Goal: Task Accomplishment & Management: Manage account settings

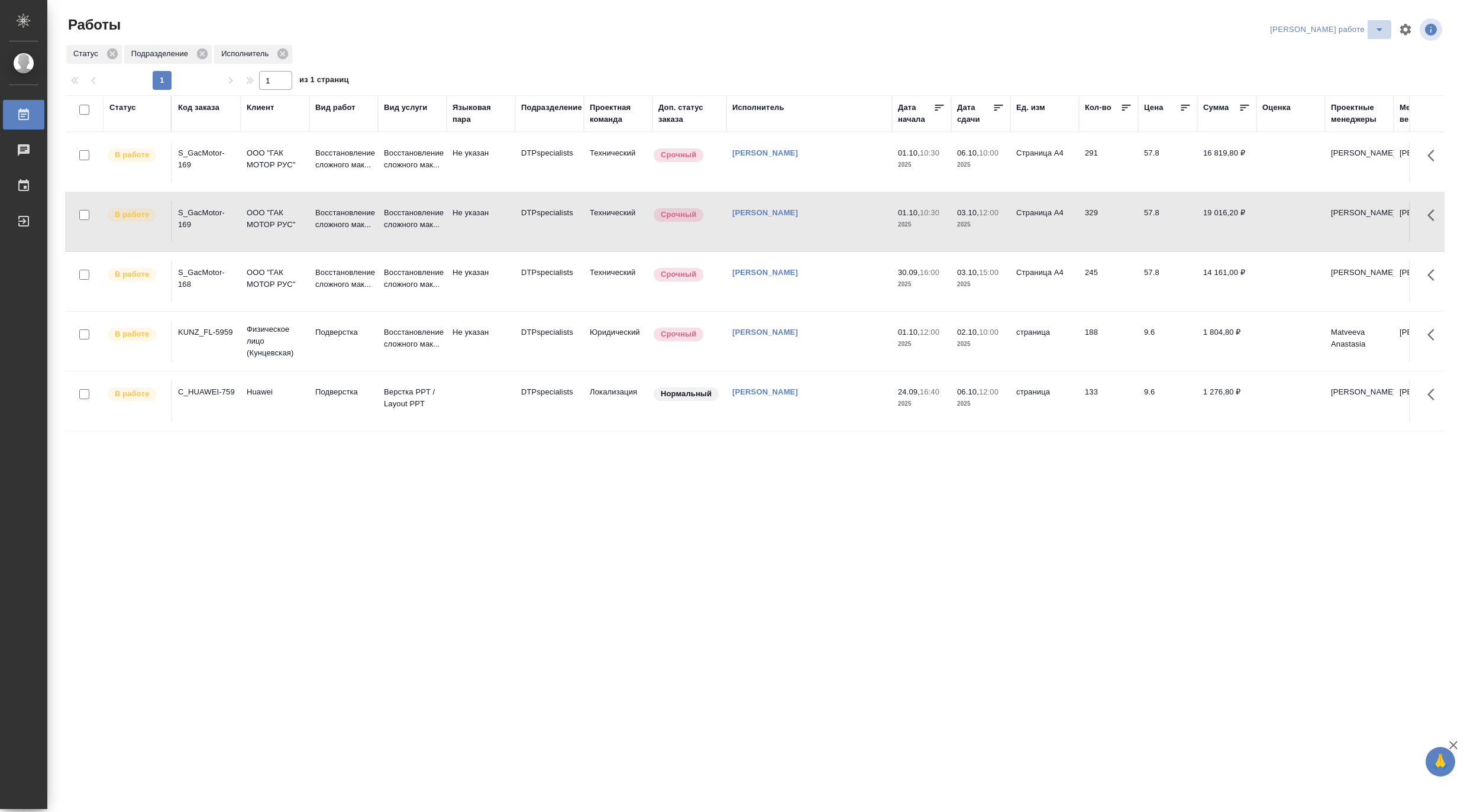
click at [1380, 26] on icon "split button" at bounding box center [1379, 29] width 14 height 14
click at [1322, 93] on li "Ждемс" at bounding box center [1337, 91] width 107 height 19
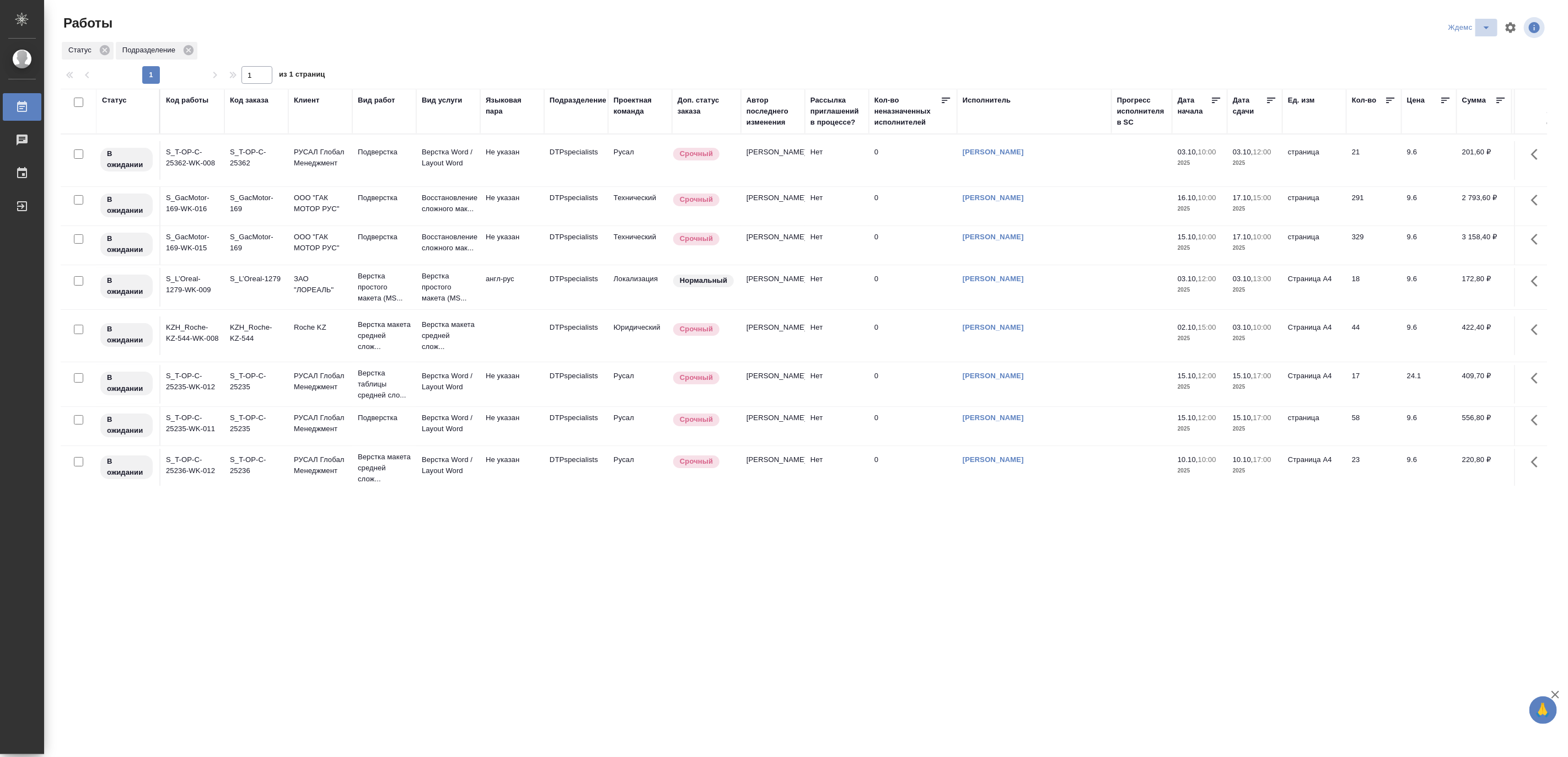
click at [1366, 21] on icon "split button" at bounding box center [1486, 27] width 13 height 13
click at [1366, 84] on li "Матвеева_назначено" at bounding box center [1477, 84] width 106 height 17
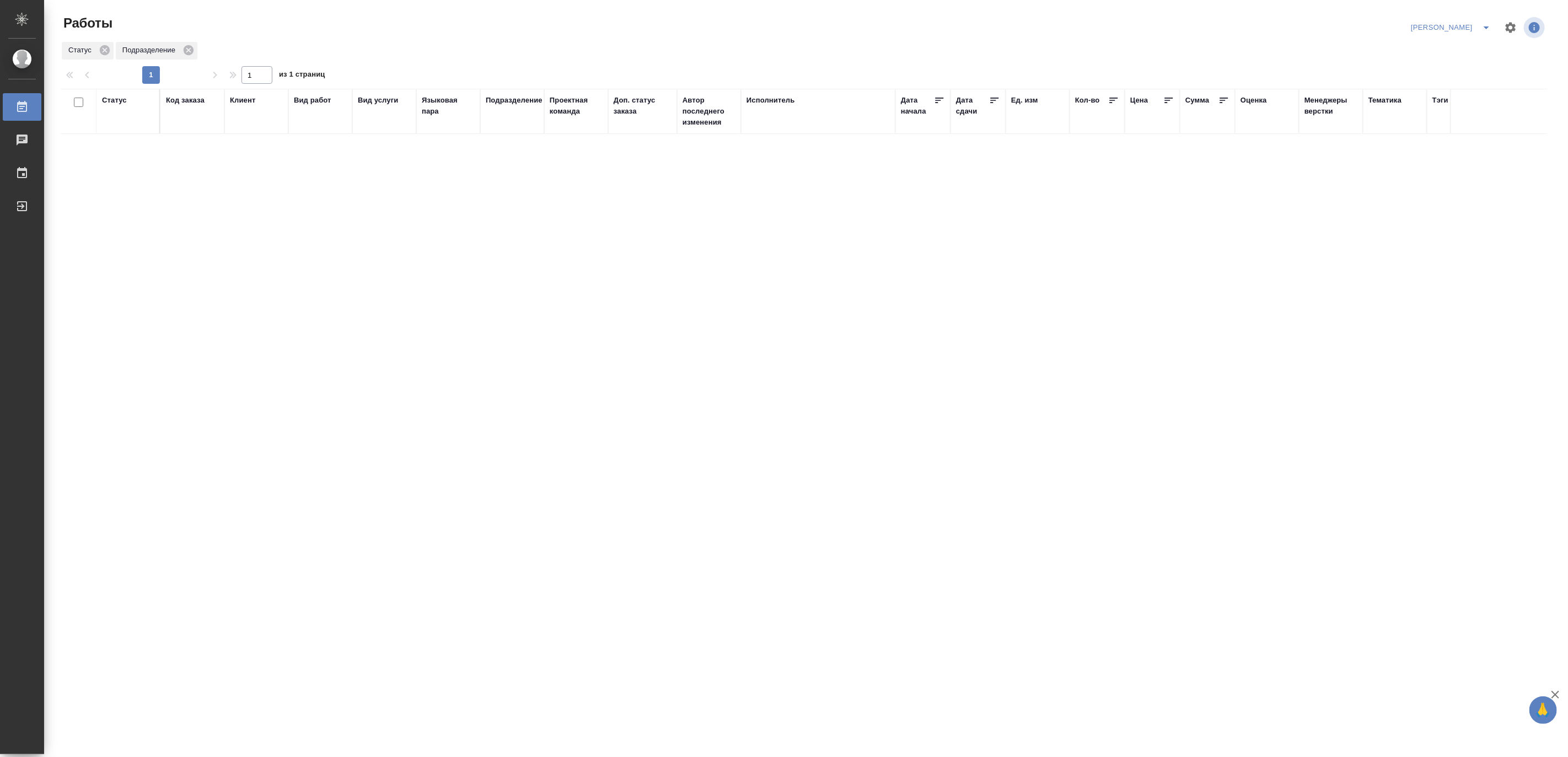
click at [201, 105] on div "Код заказа" at bounding box center [185, 100] width 39 height 11
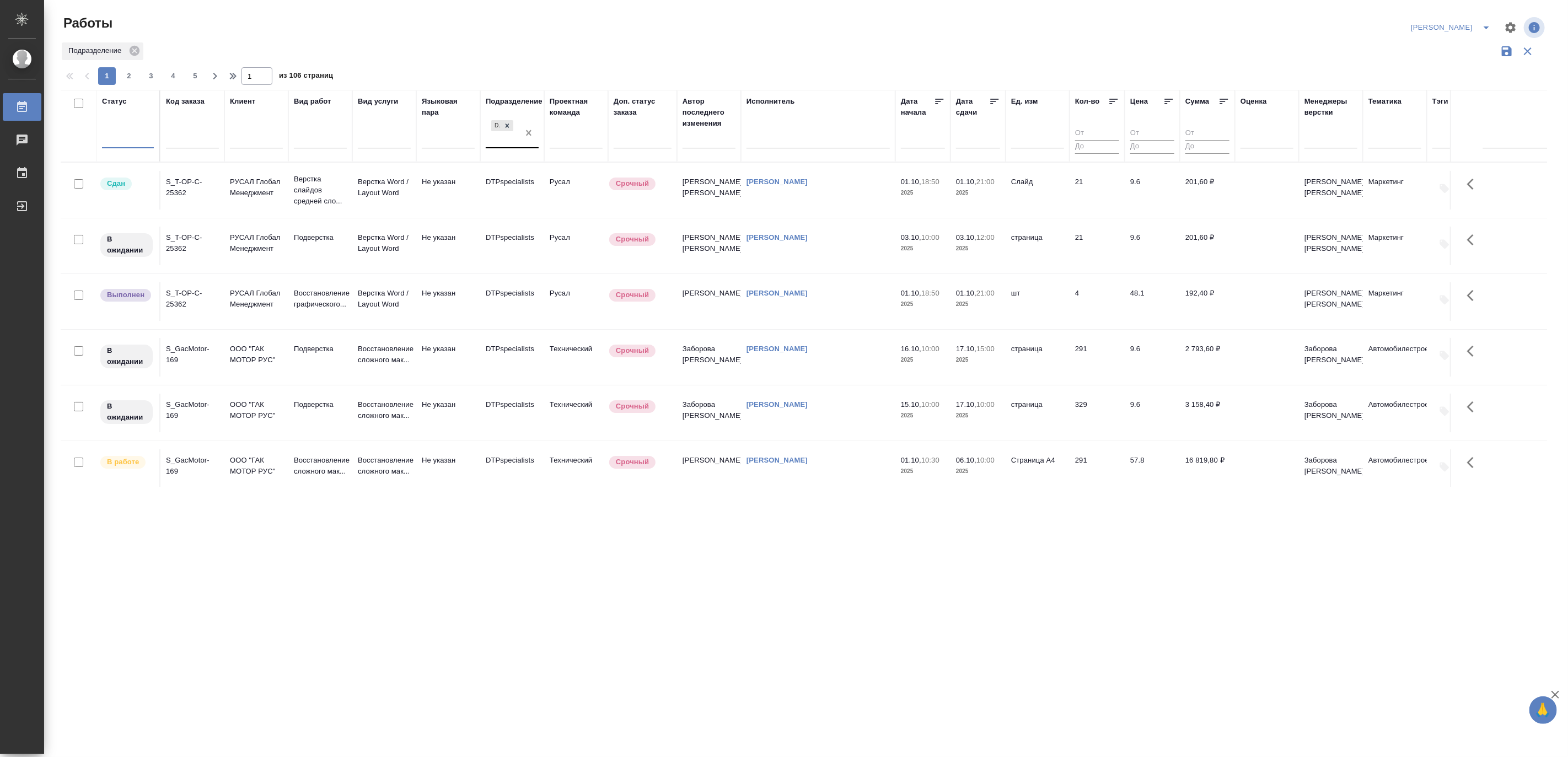
drag, startPoint x: 528, startPoint y: 135, endPoint x: 273, endPoint y: 151, distance: 255.5
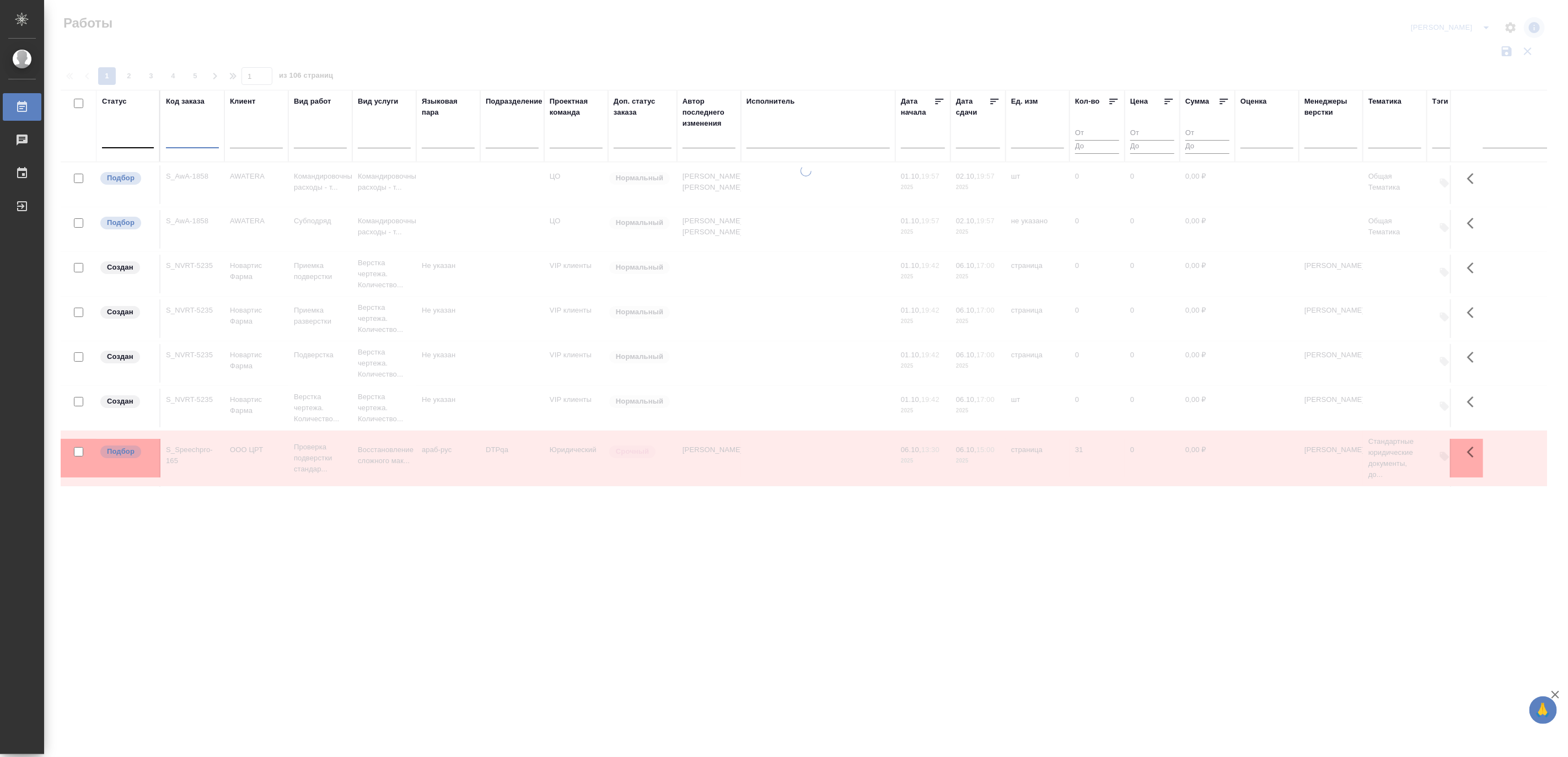
click at [180, 135] on input "text" at bounding box center [192, 142] width 53 height 14
paste input "S_T-OP-C-25268"
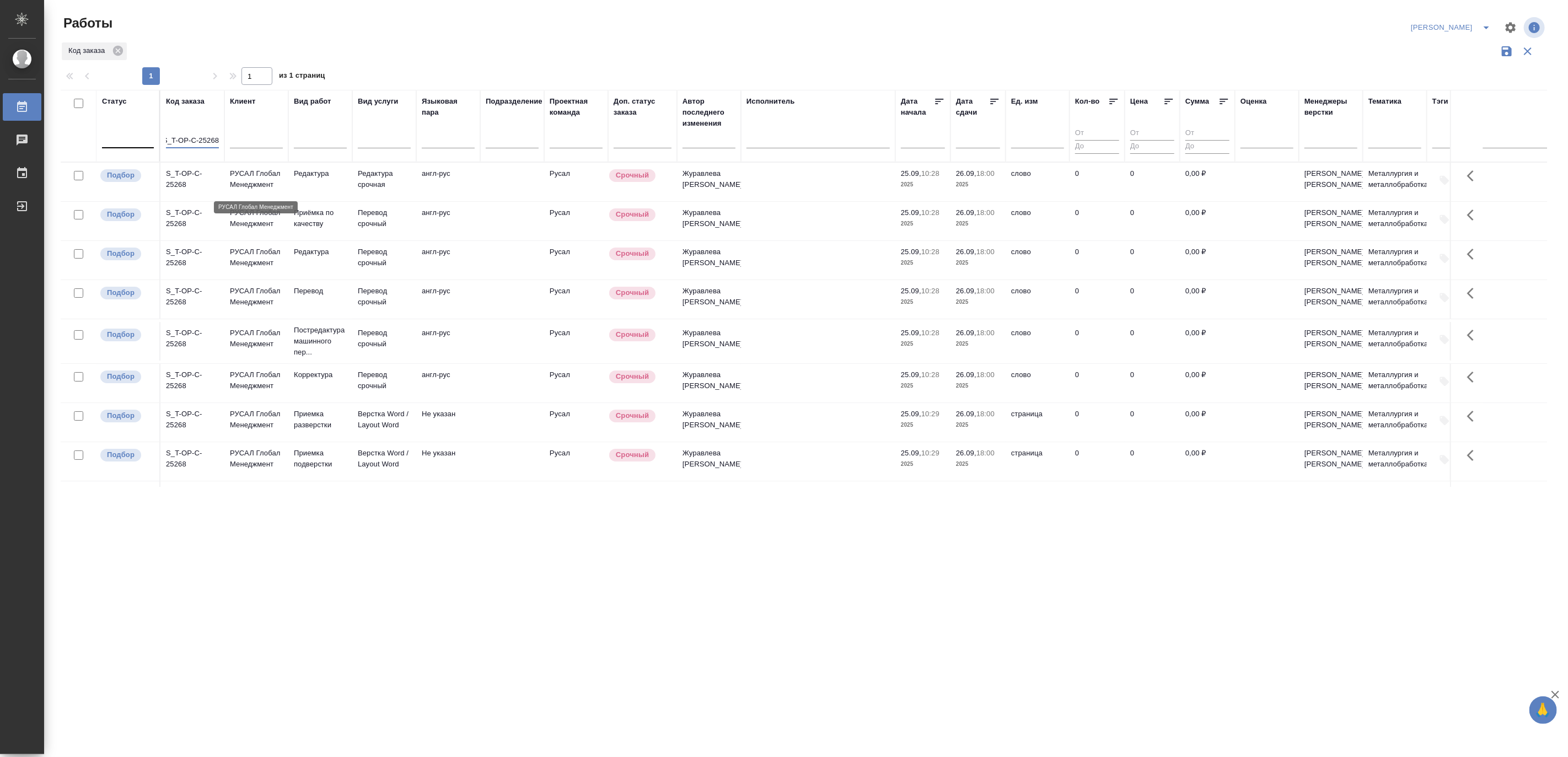
type input "S_T-OP-C-25268"
click at [254, 184] on p "РУСАЛ Глобал Менеджмент" at bounding box center [256, 179] width 53 height 22
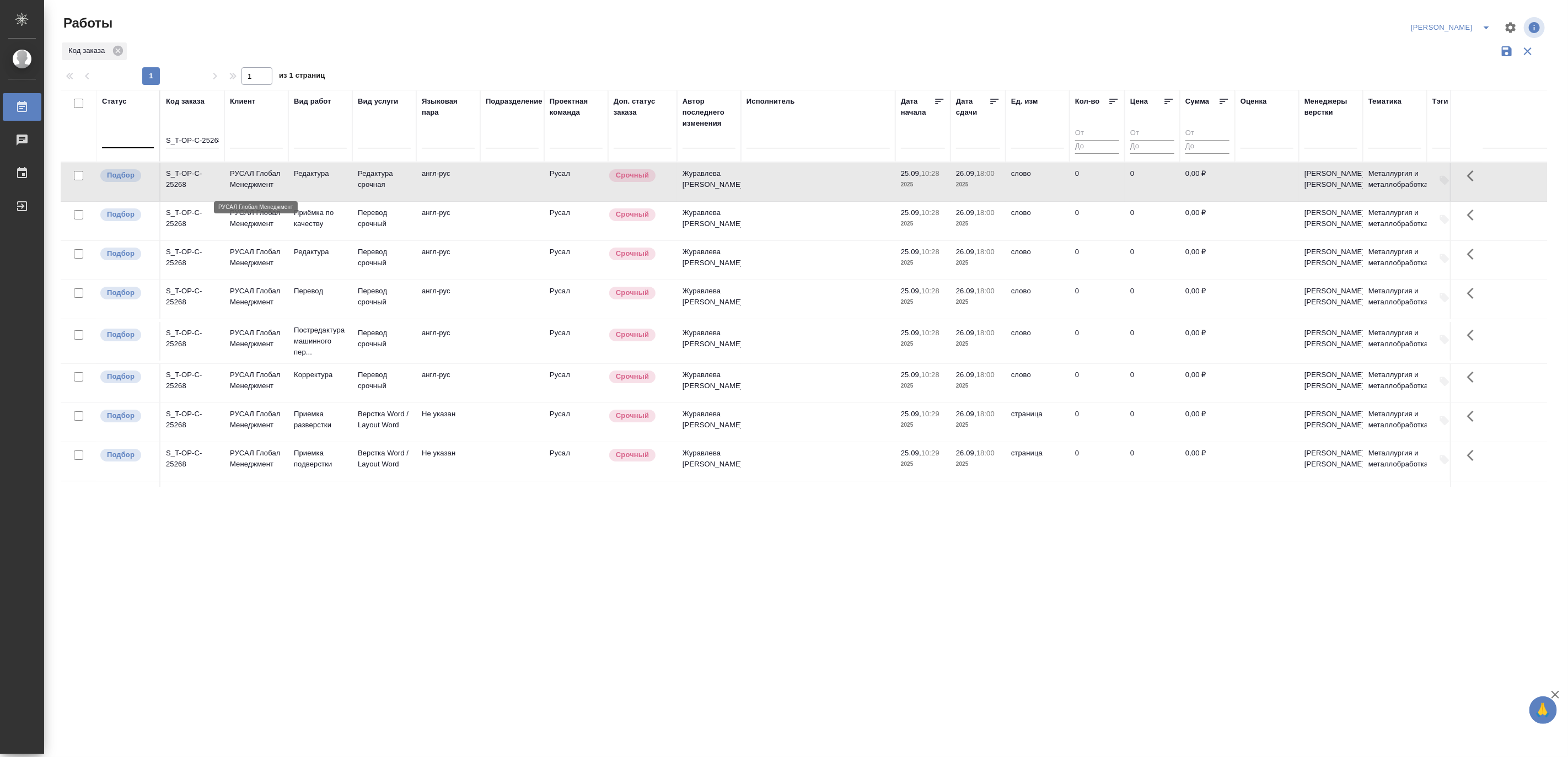
click at [254, 184] on p "РУСАЛ Глобал Менеджмент" at bounding box center [256, 179] width 53 height 22
click at [1479, 24] on span "split button" at bounding box center [1487, 27] width 17 height 13
click at [1458, 46] on li "[PERSON_NAME] работе" at bounding box center [1444, 49] width 106 height 17
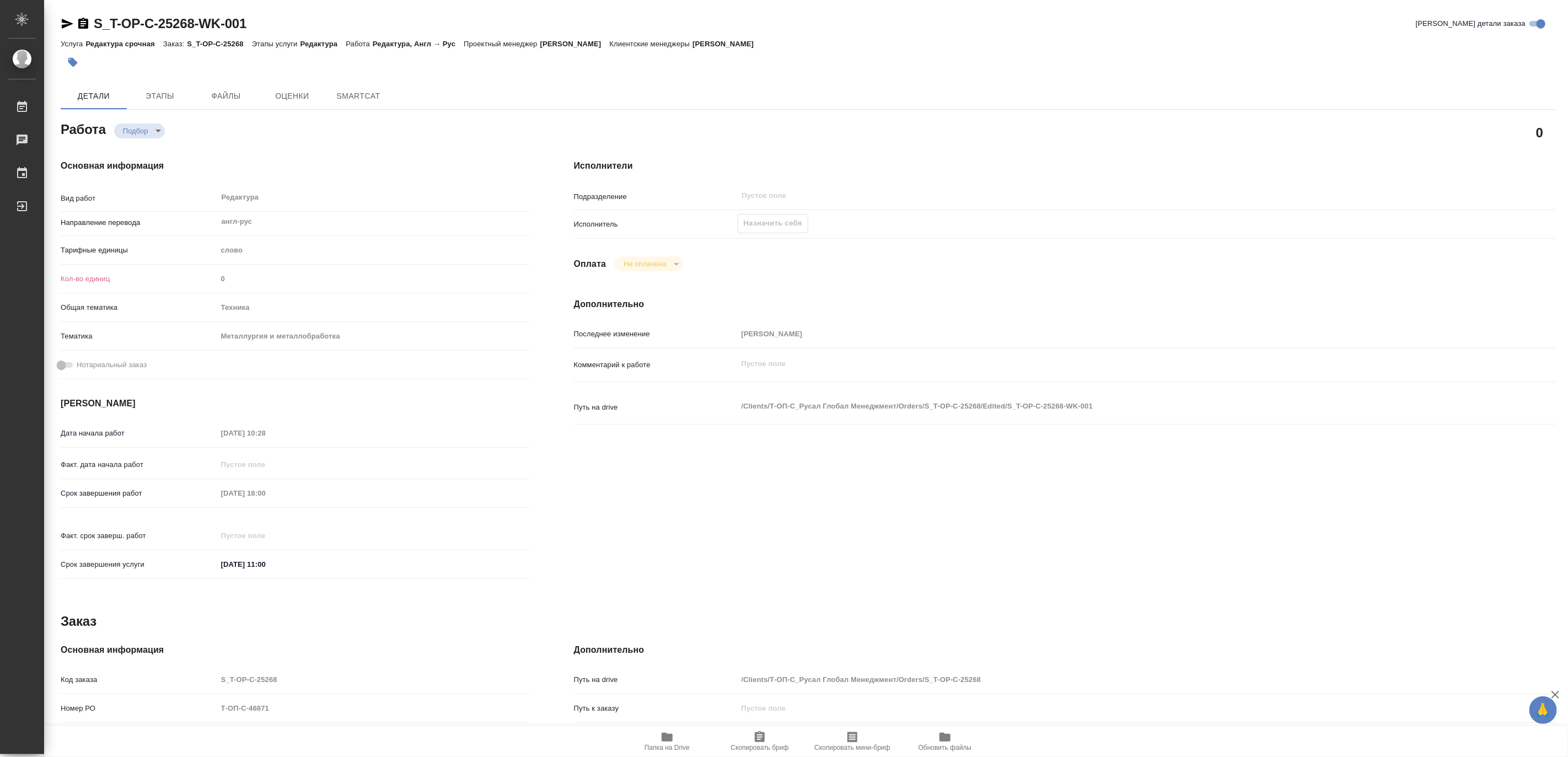
type textarea "x"
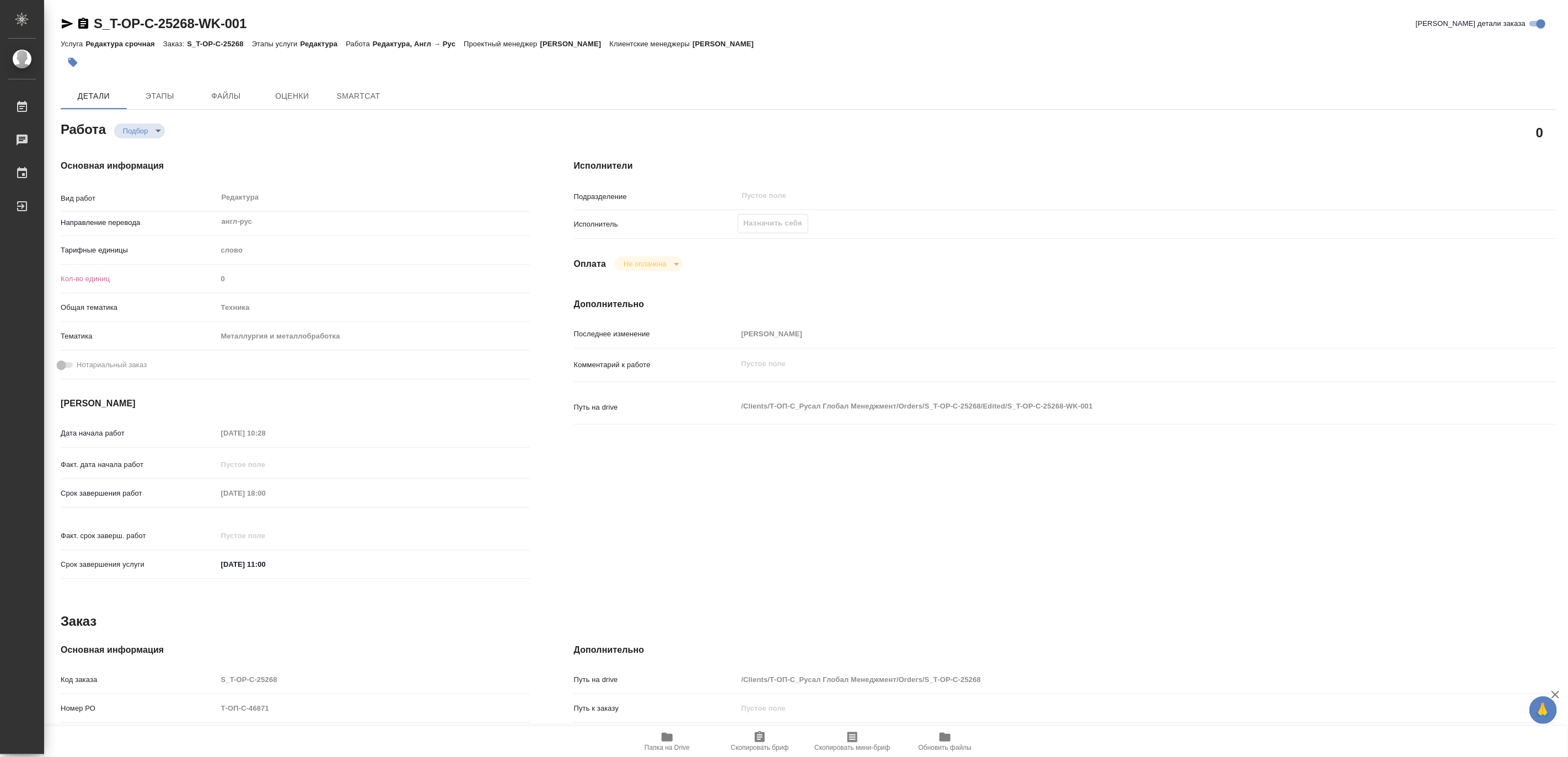
type textarea "x"
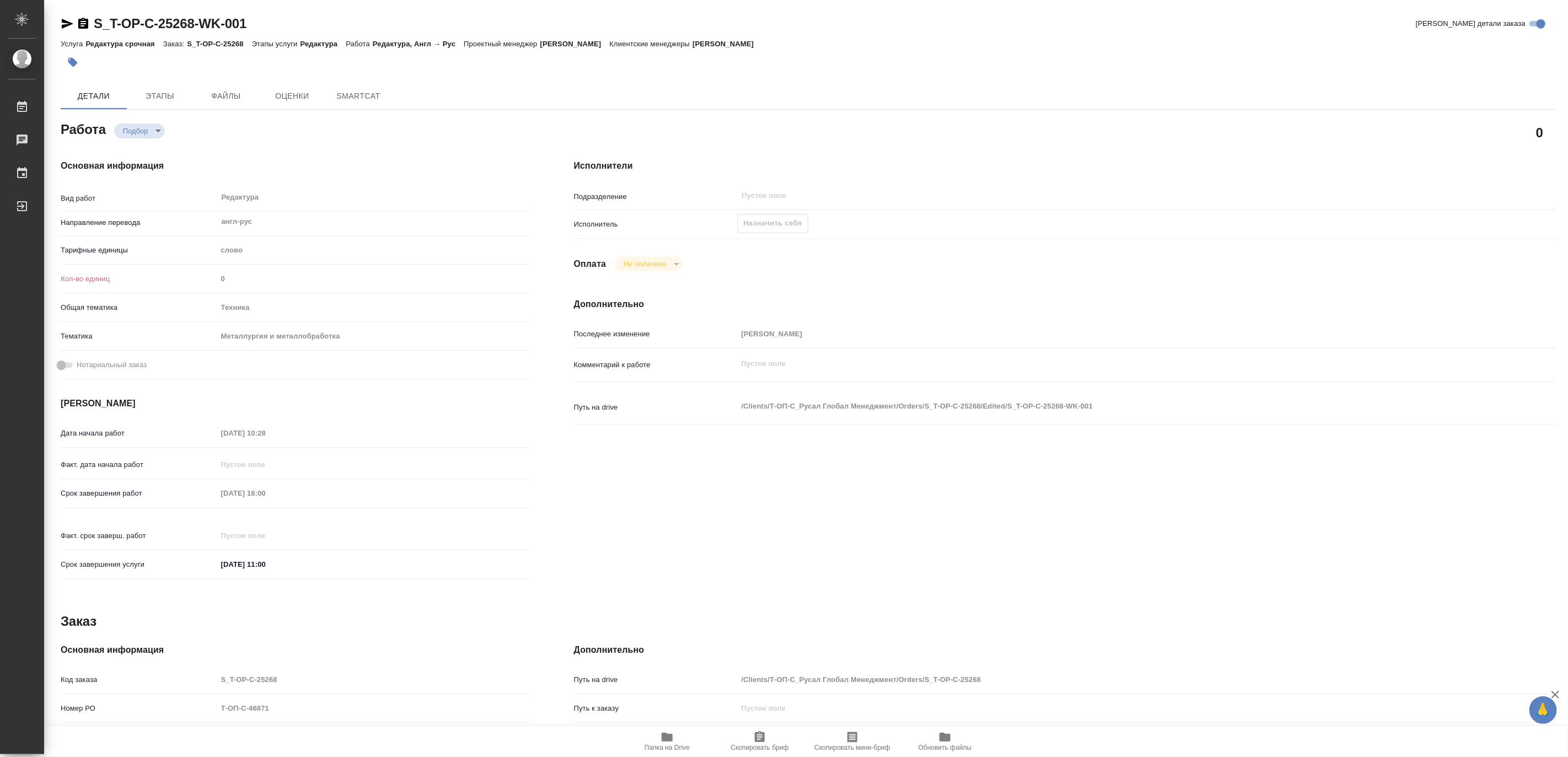
type textarea "x"
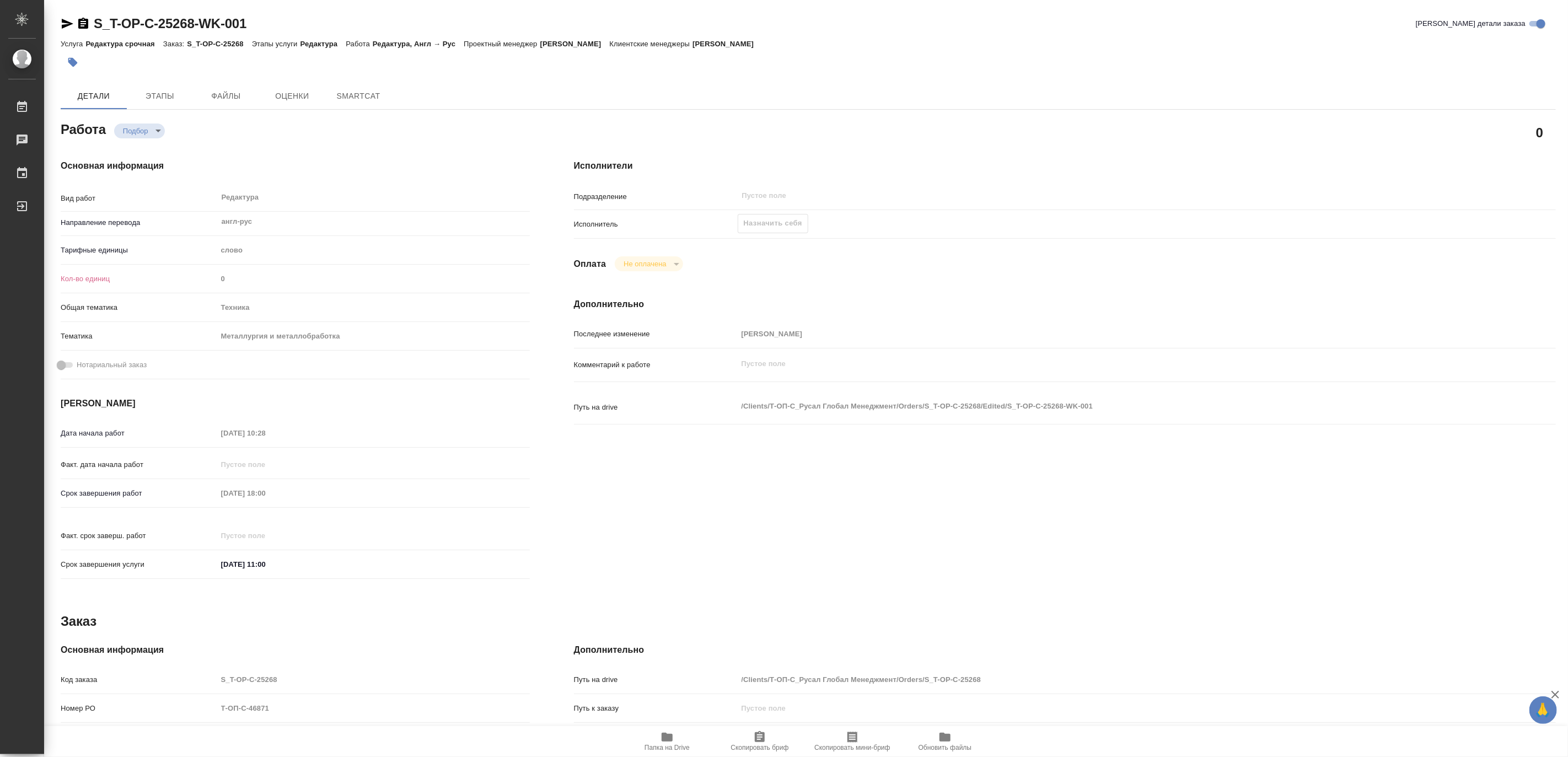
type textarea "x"
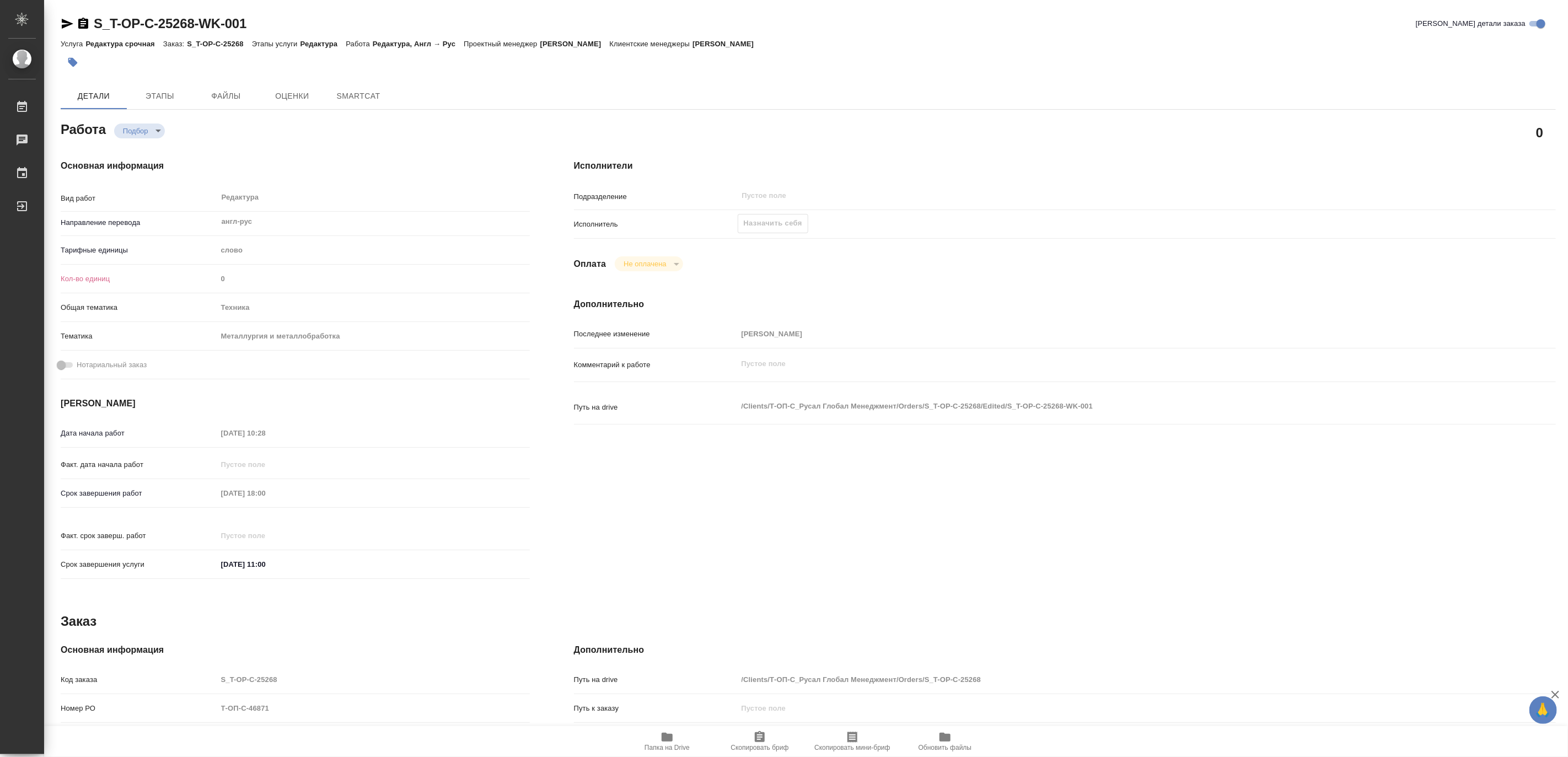
type textarea "x"
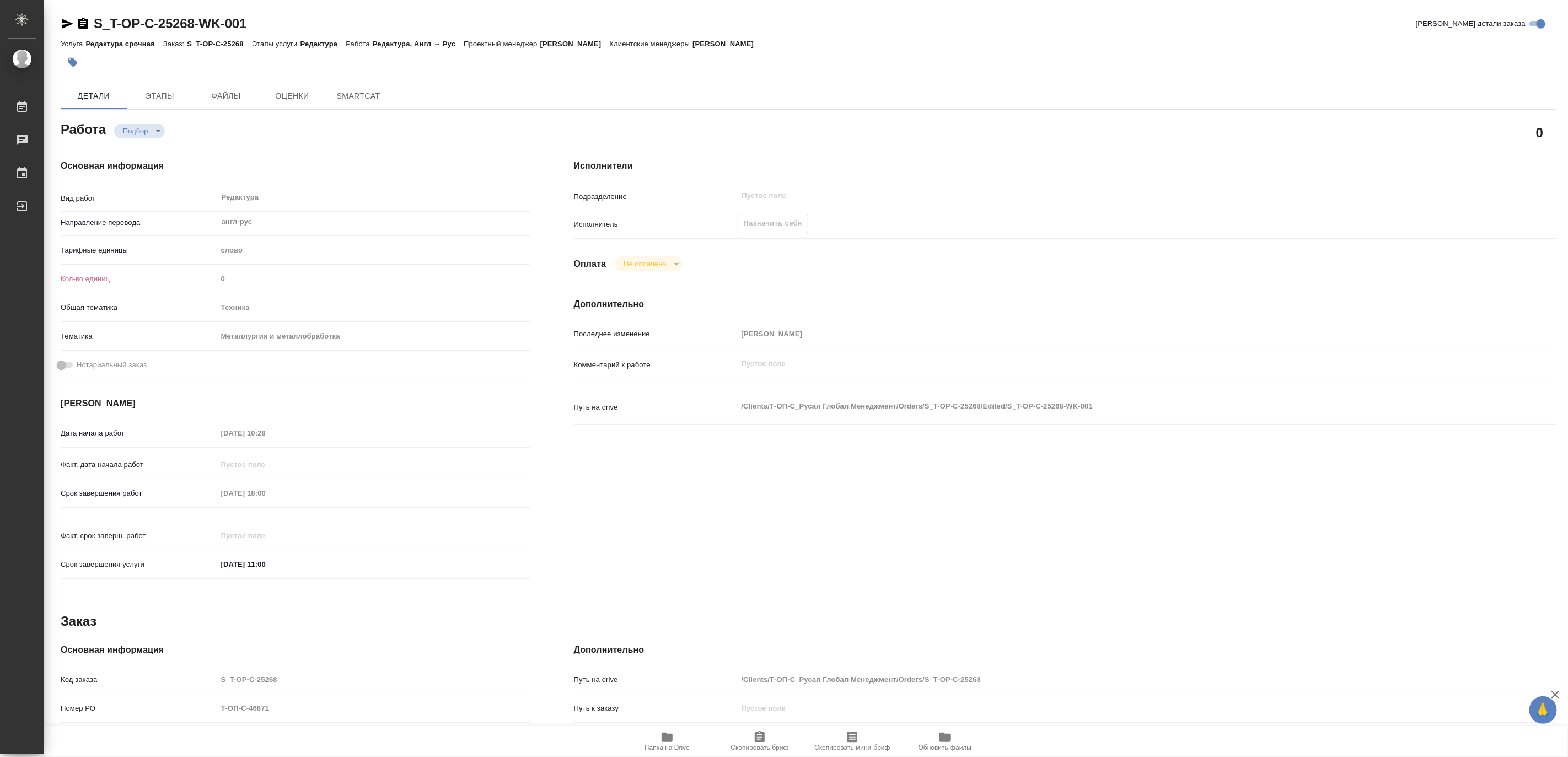
type textarea "x"
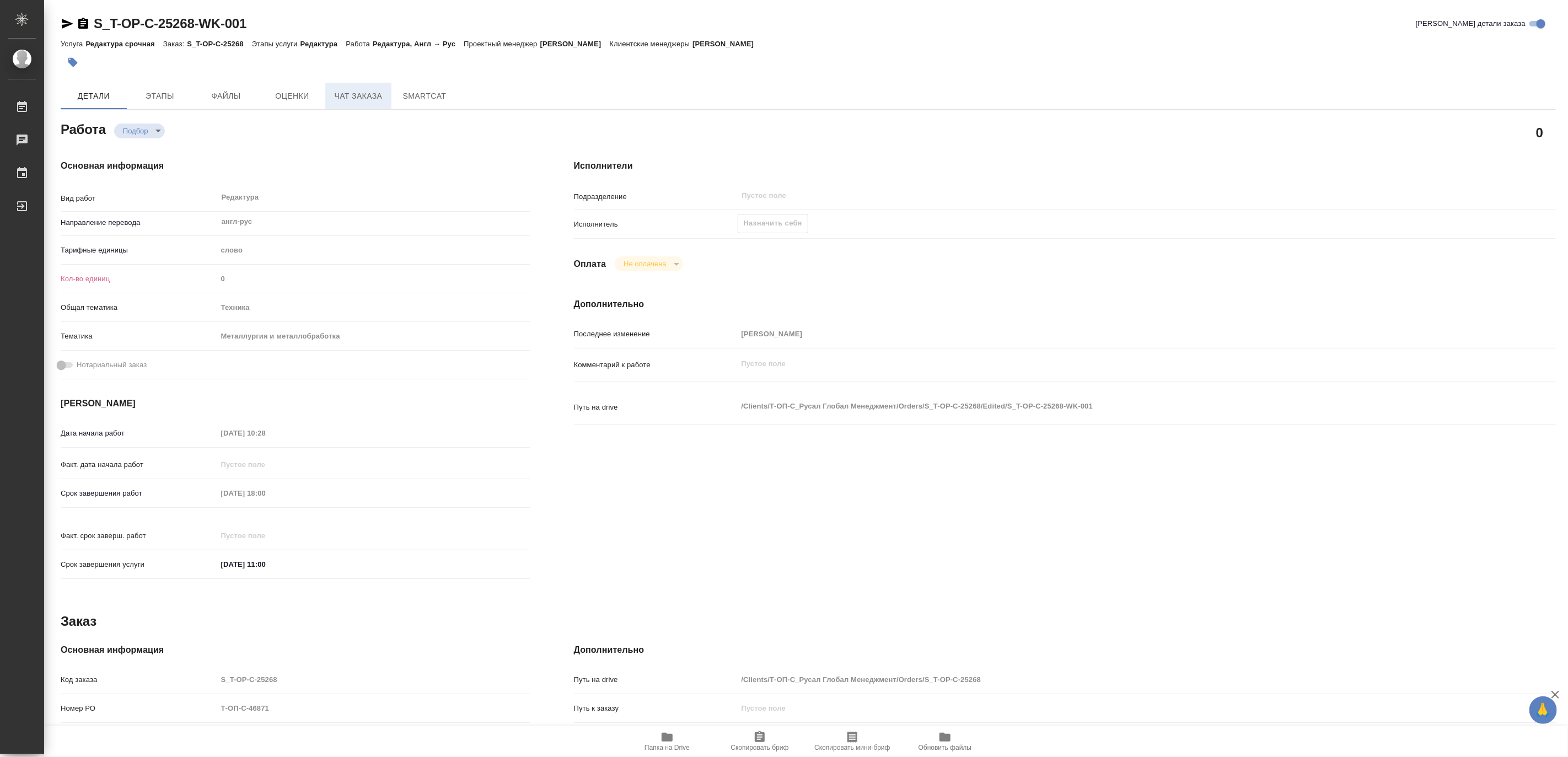
click at [359, 95] on span "Чат заказа" at bounding box center [358, 96] width 53 height 14
type textarea "x"
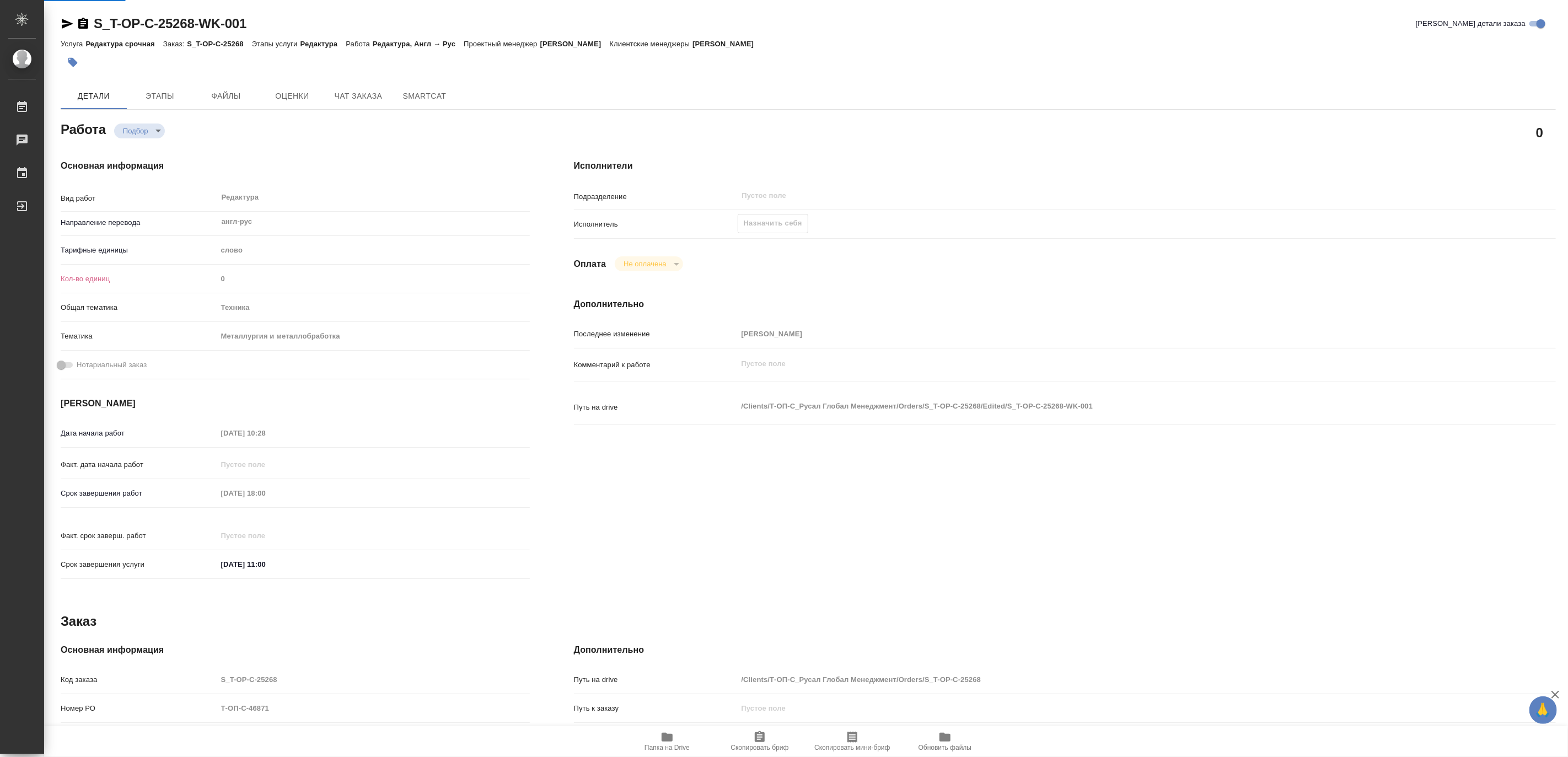
type textarea "x"
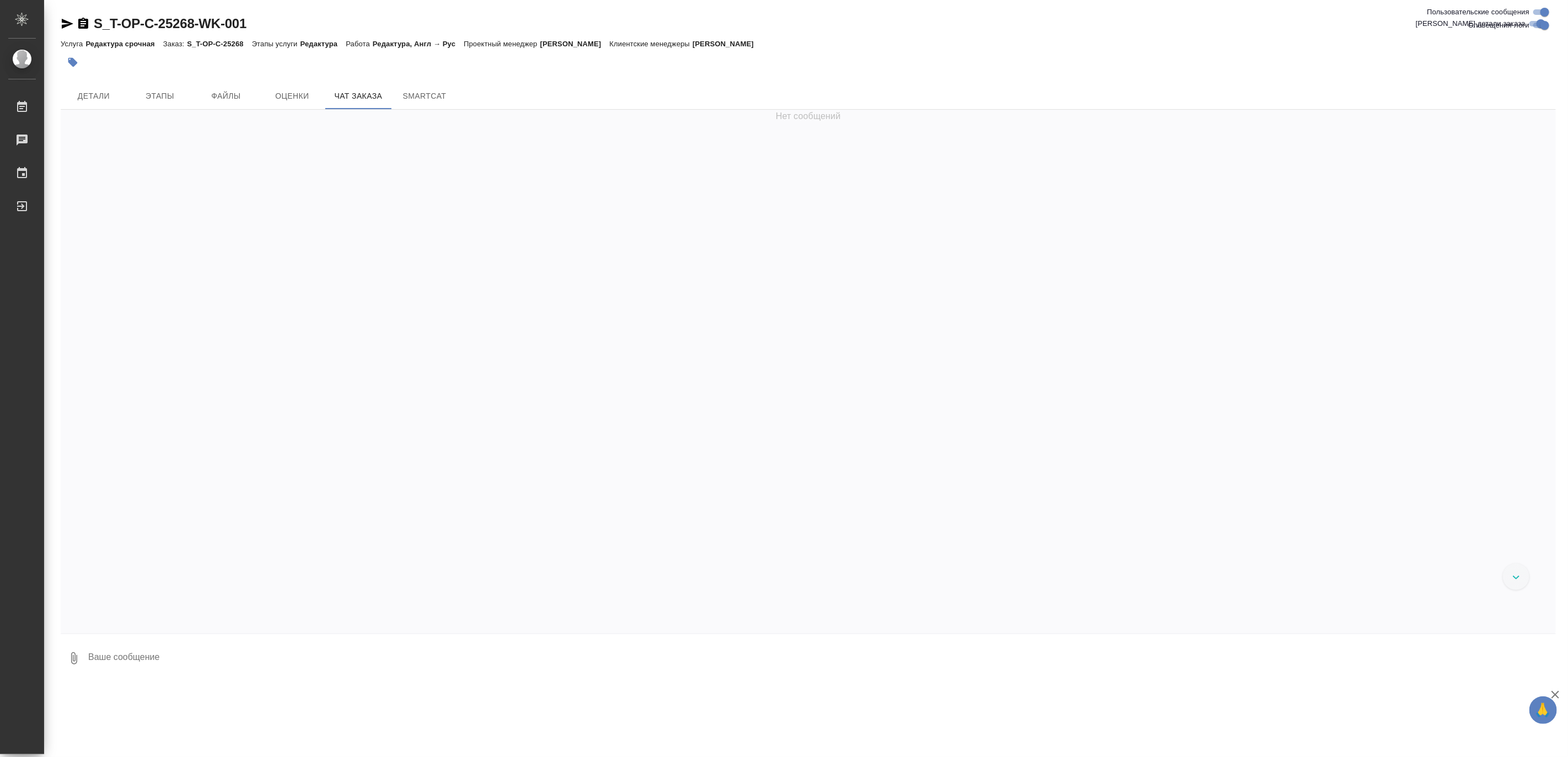
scroll to position [7705, 0]
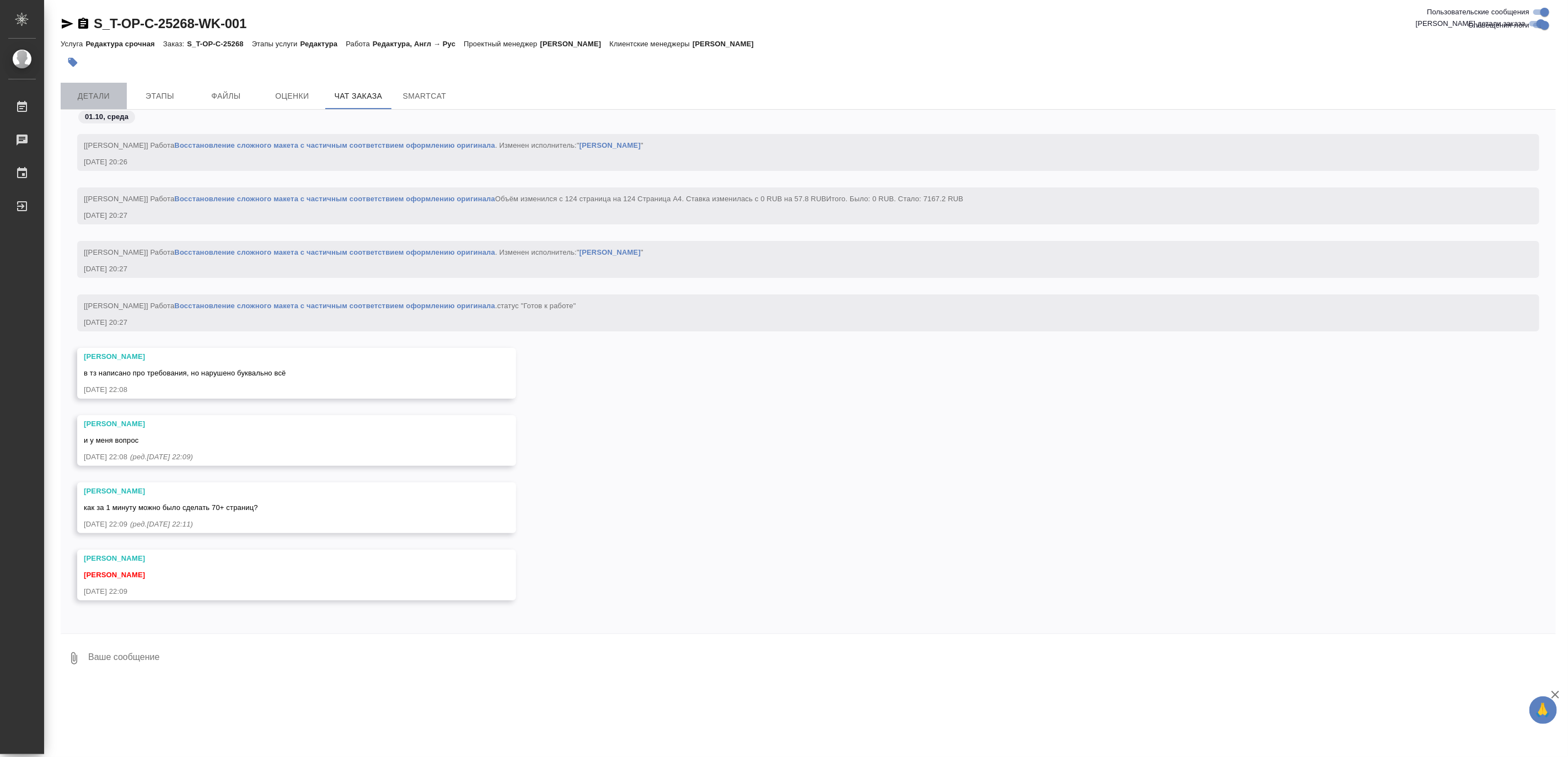
click at [95, 91] on span "Детали" at bounding box center [94, 96] width 53 height 14
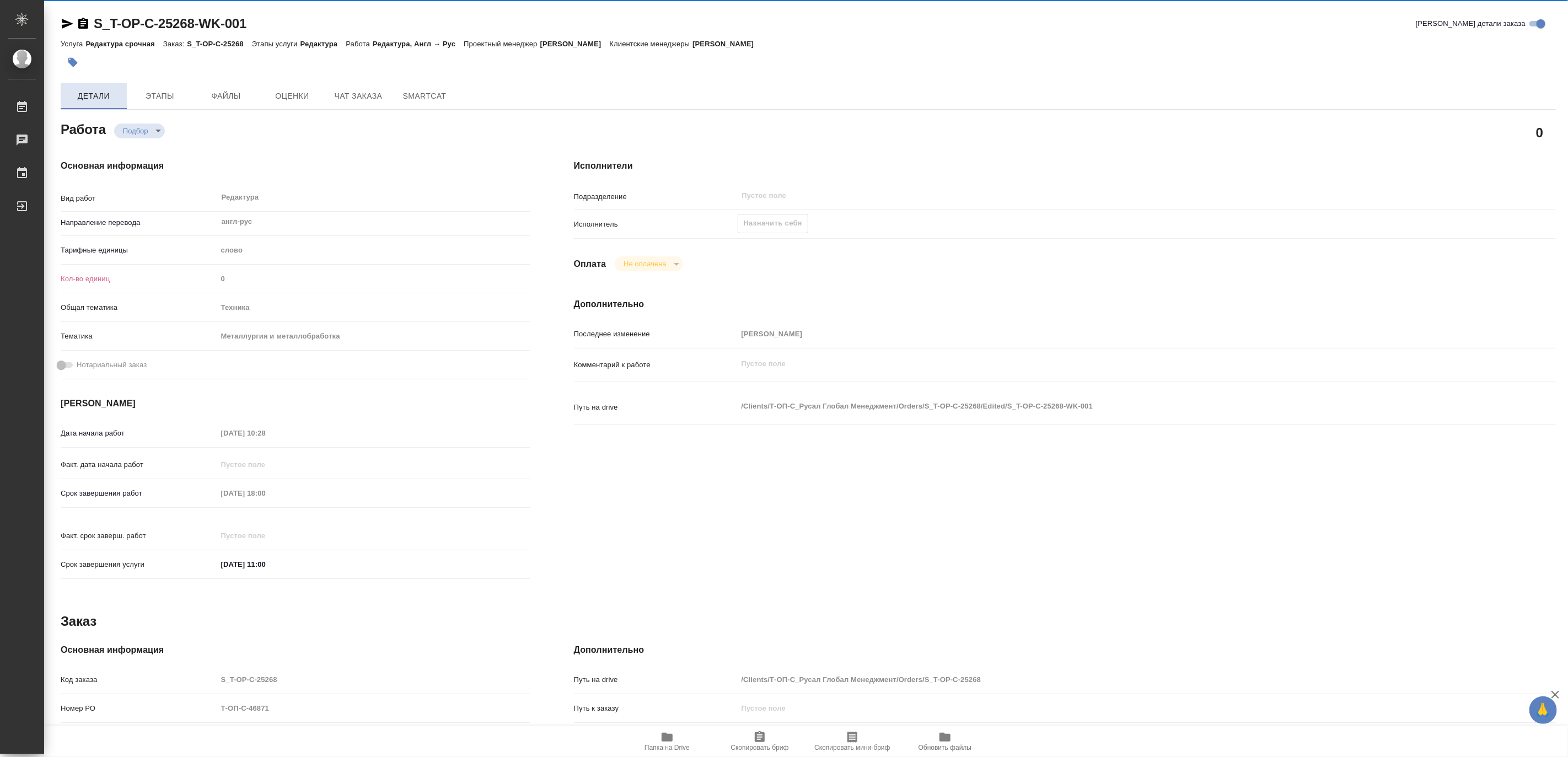
type textarea "x"
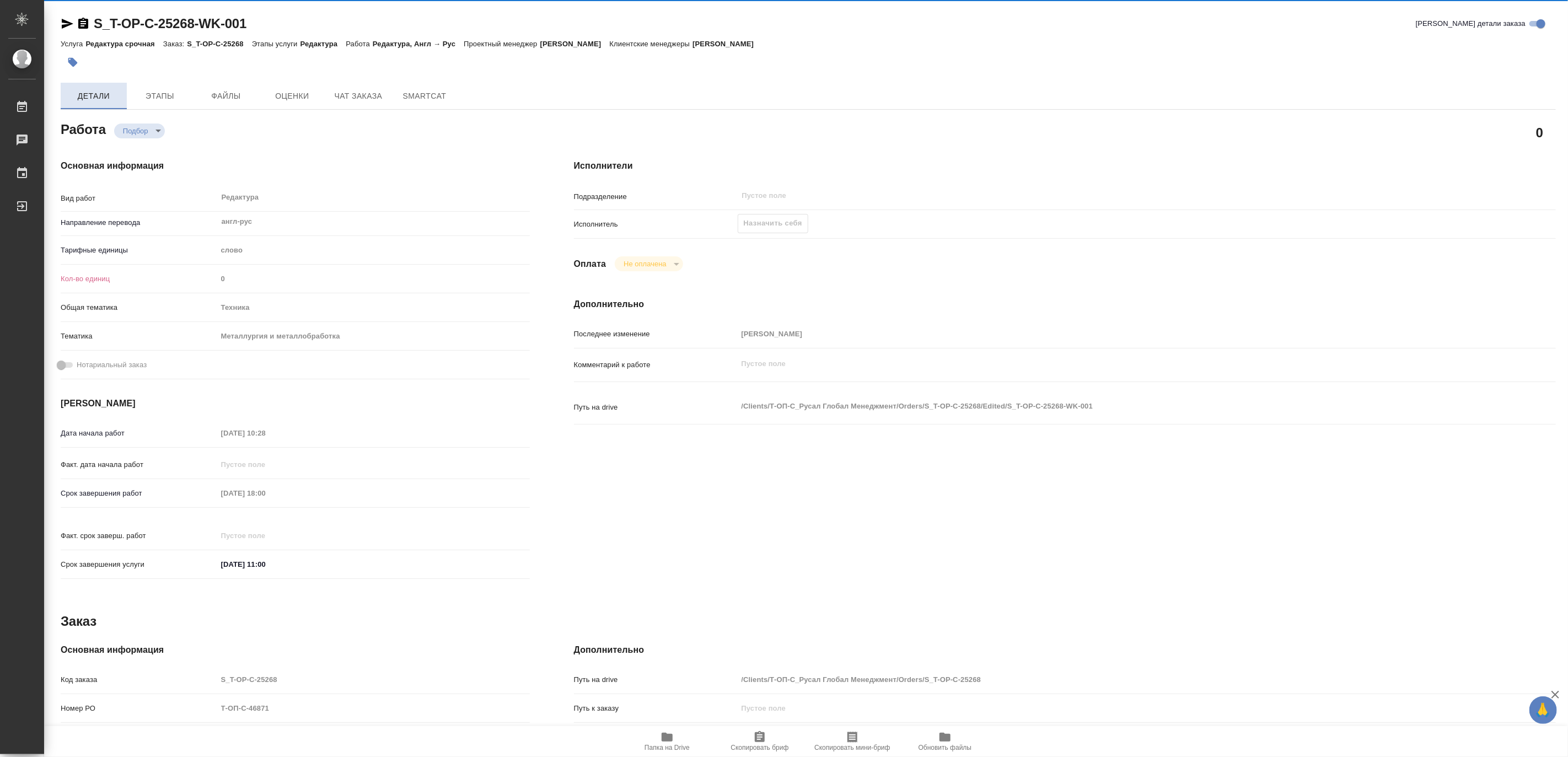
type textarea "x"
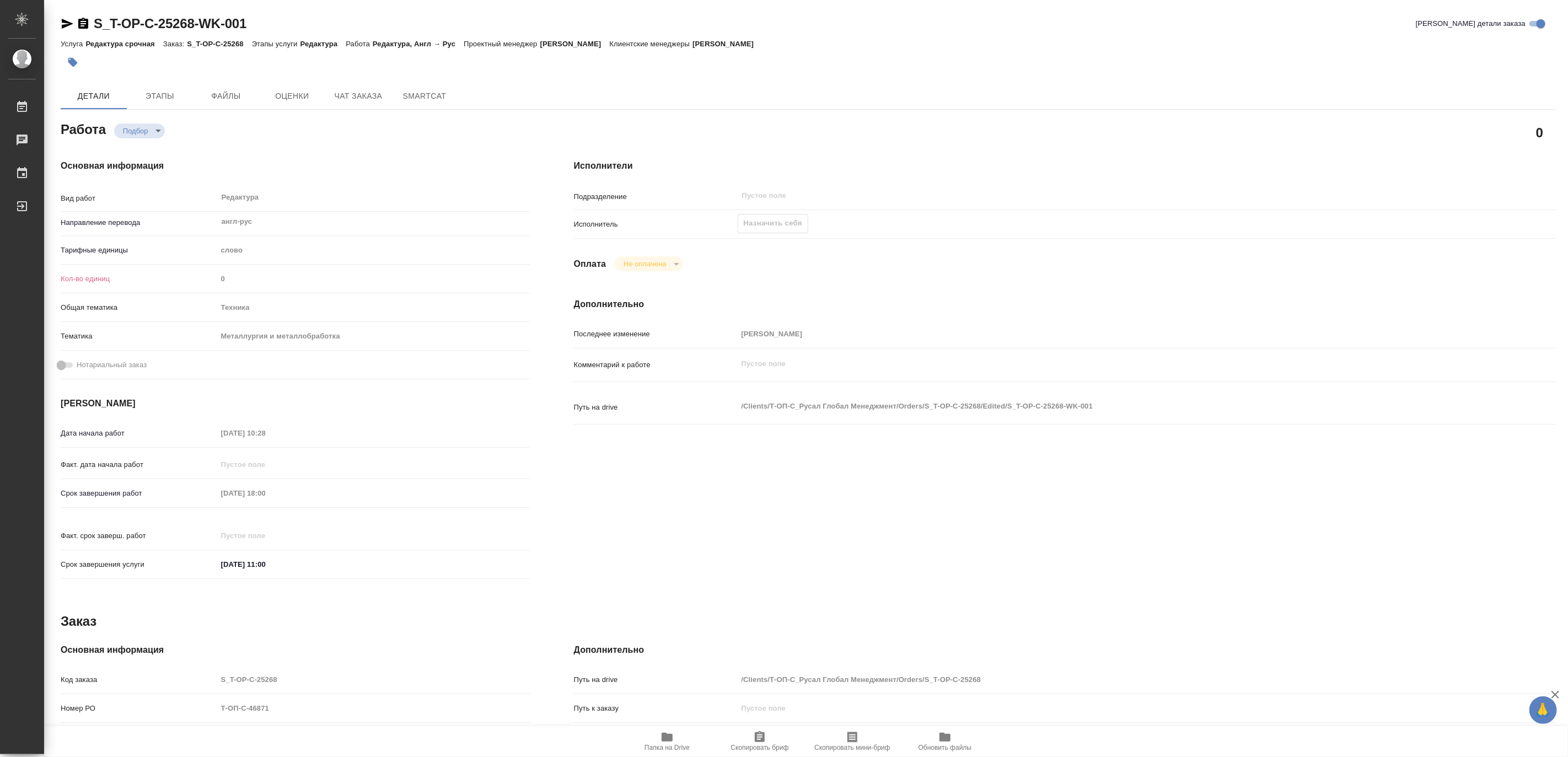
type textarea "x"
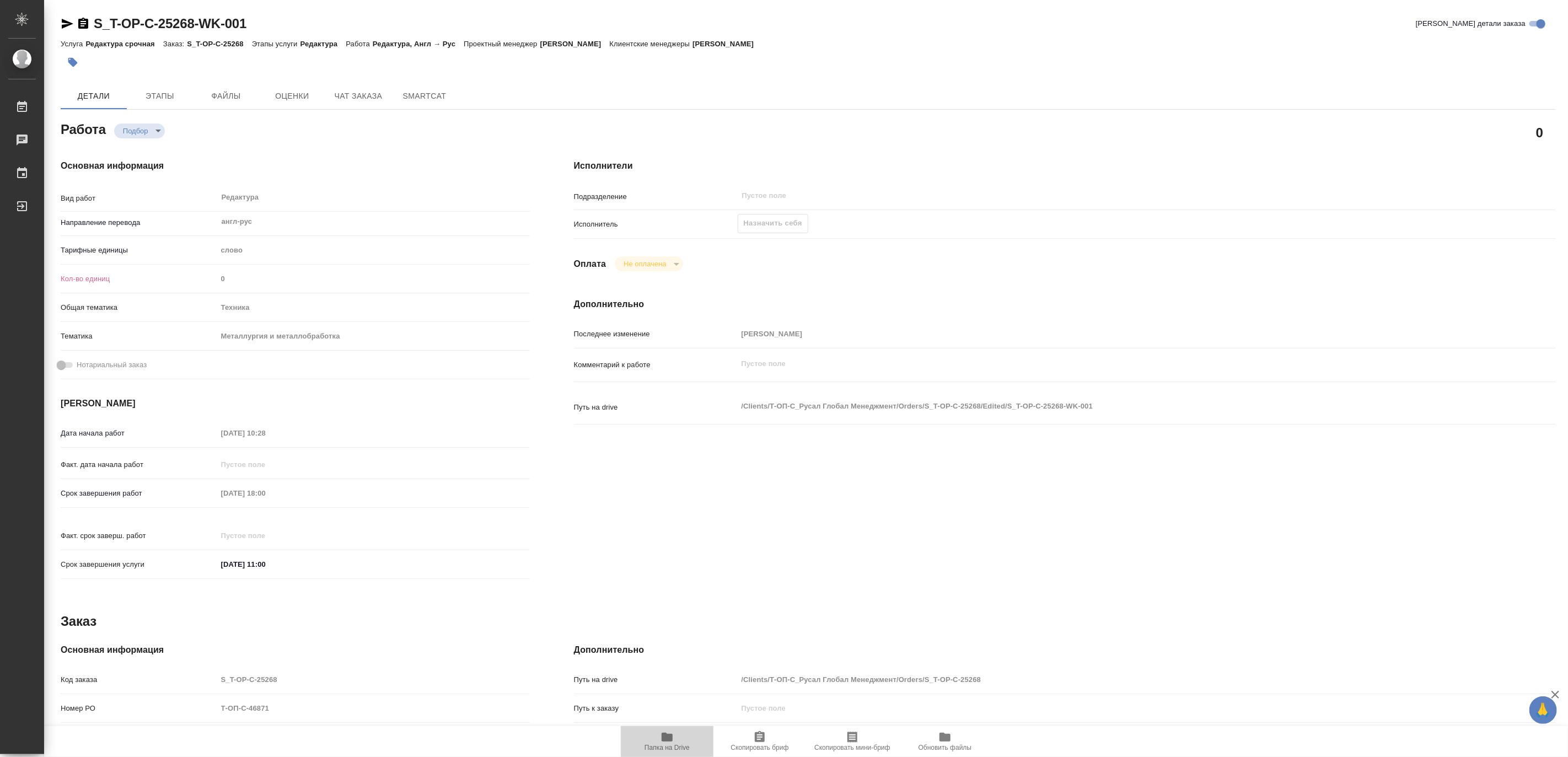
click at [659, 746] on span "Папка на Drive" at bounding box center [666, 748] width 45 height 8
click at [348, 101] on span "Чат заказа" at bounding box center [358, 96] width 53 height 14
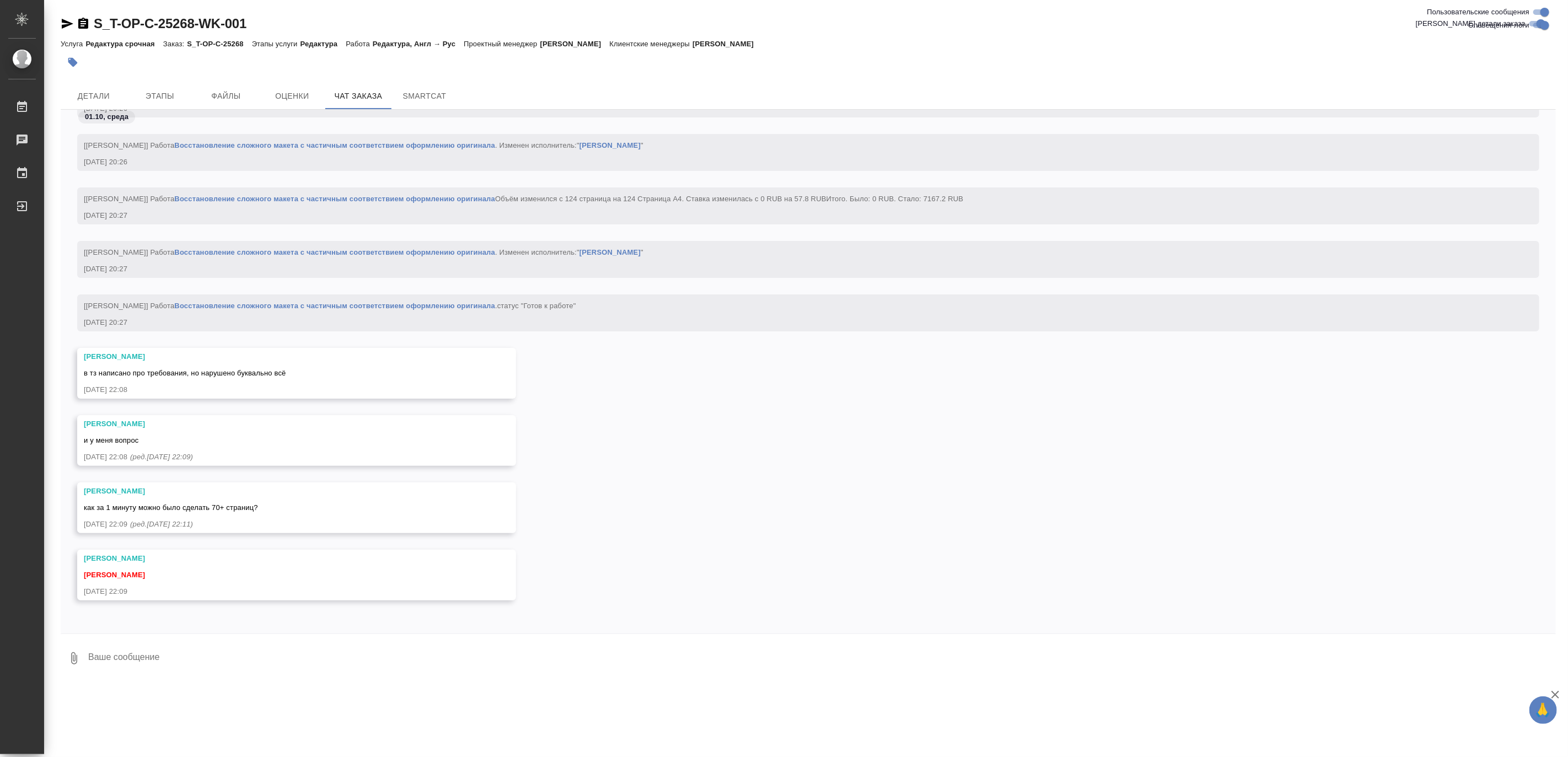
scroll to position [7330, 0]
